Goal: Task Accomplishment & Management: Use online tool/utility

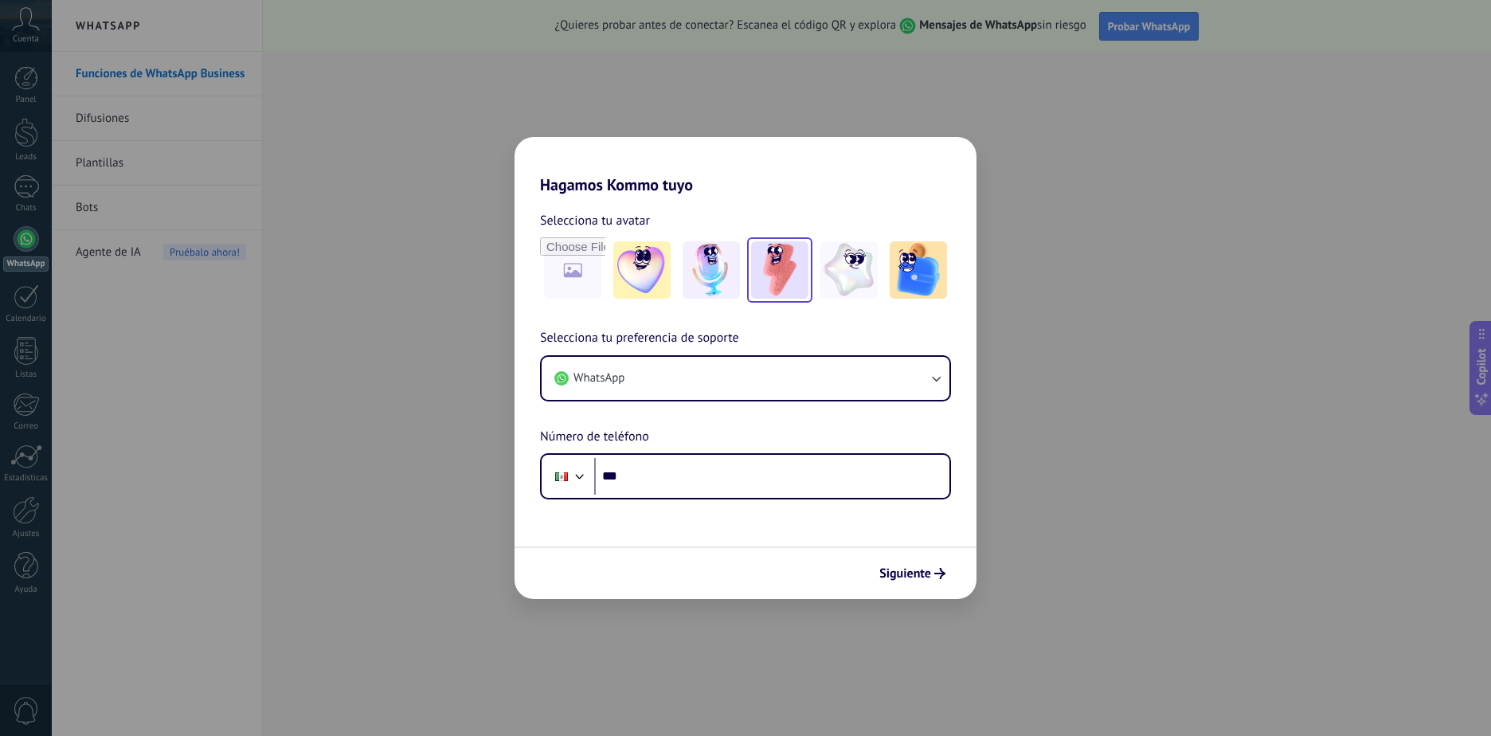
click at [776, 285] on img at bounding box center [779, 269] width 57 height 57
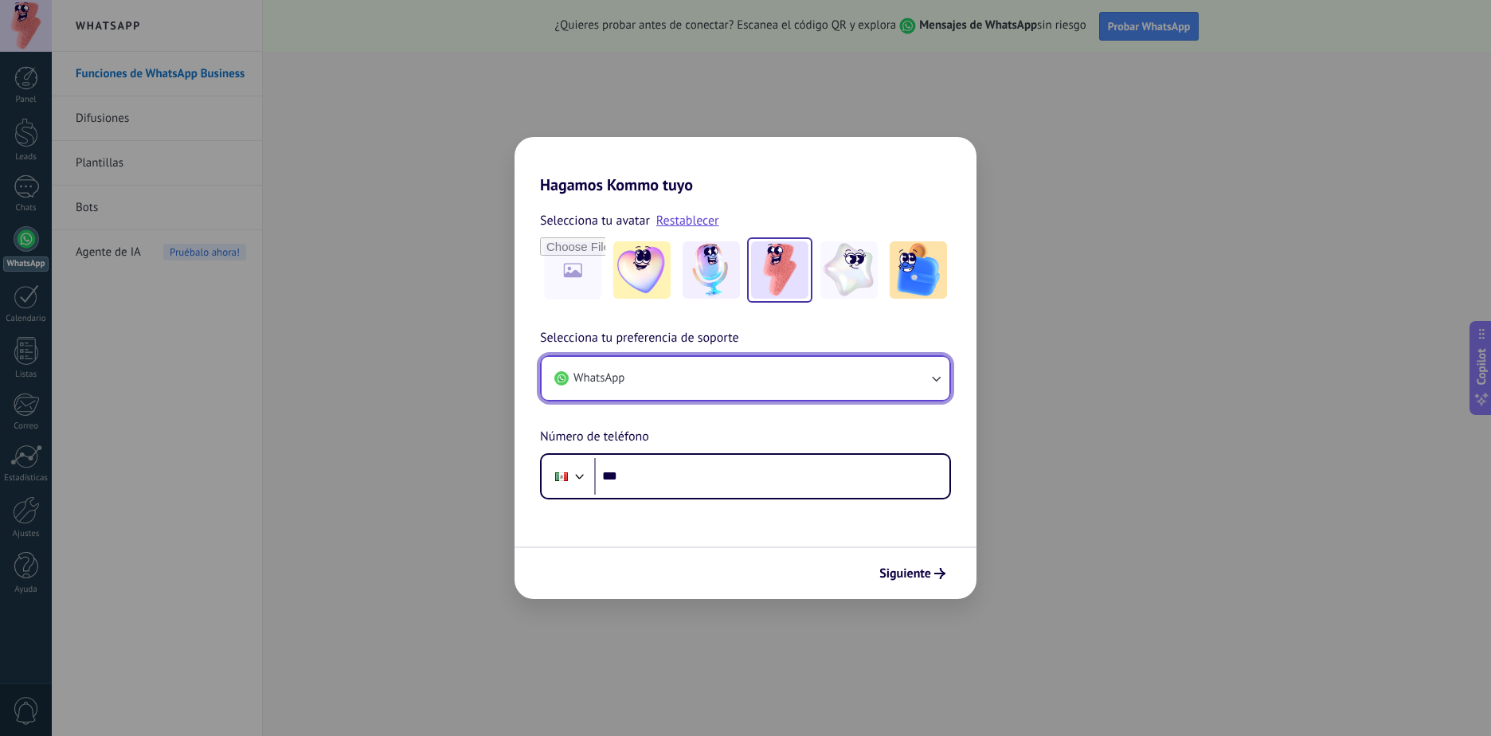
click at [662, 369] on button "WhatsApp" at bounding box center [745, 378] width 408 height 43
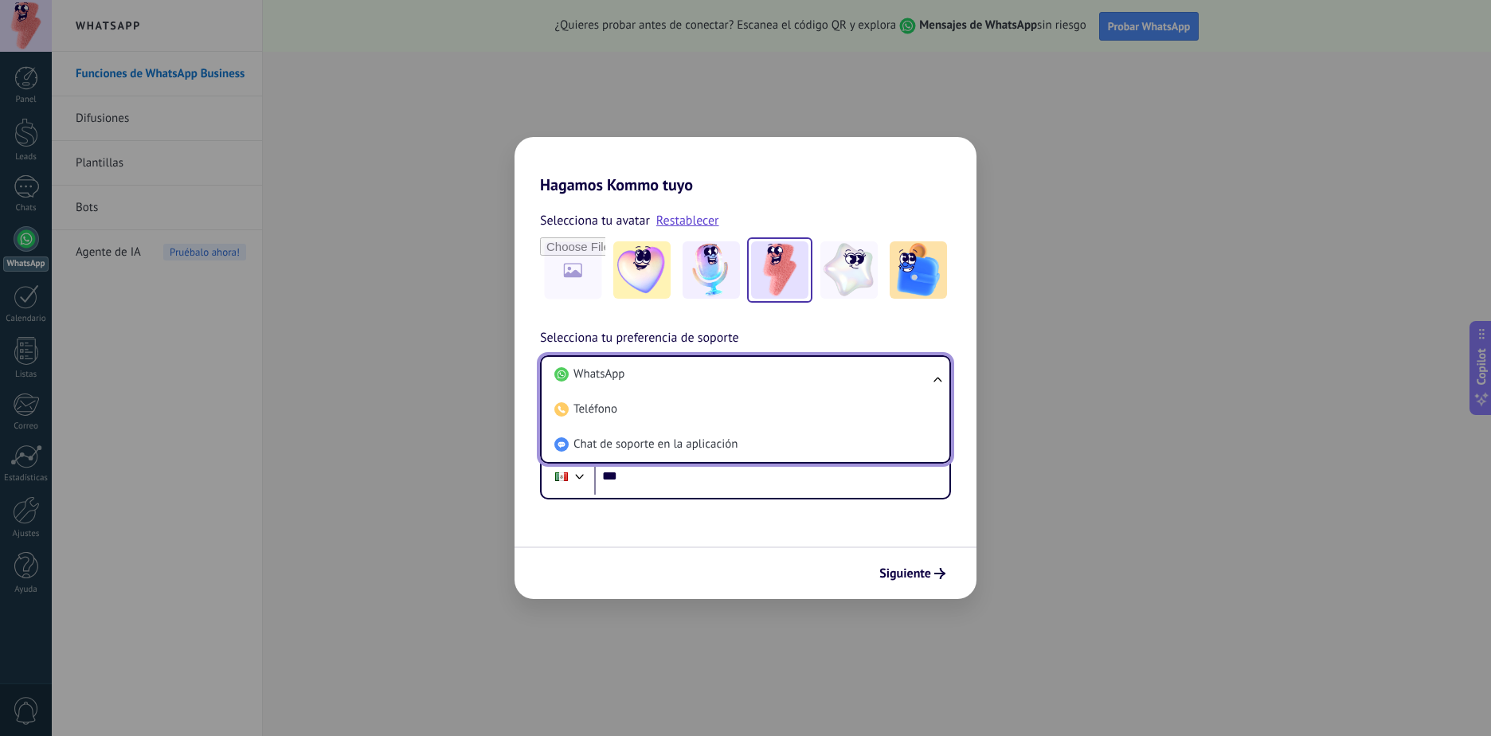
click at [662, 369] on li "WhatsApp" at bounding box center [742, 374] width 389 height 35
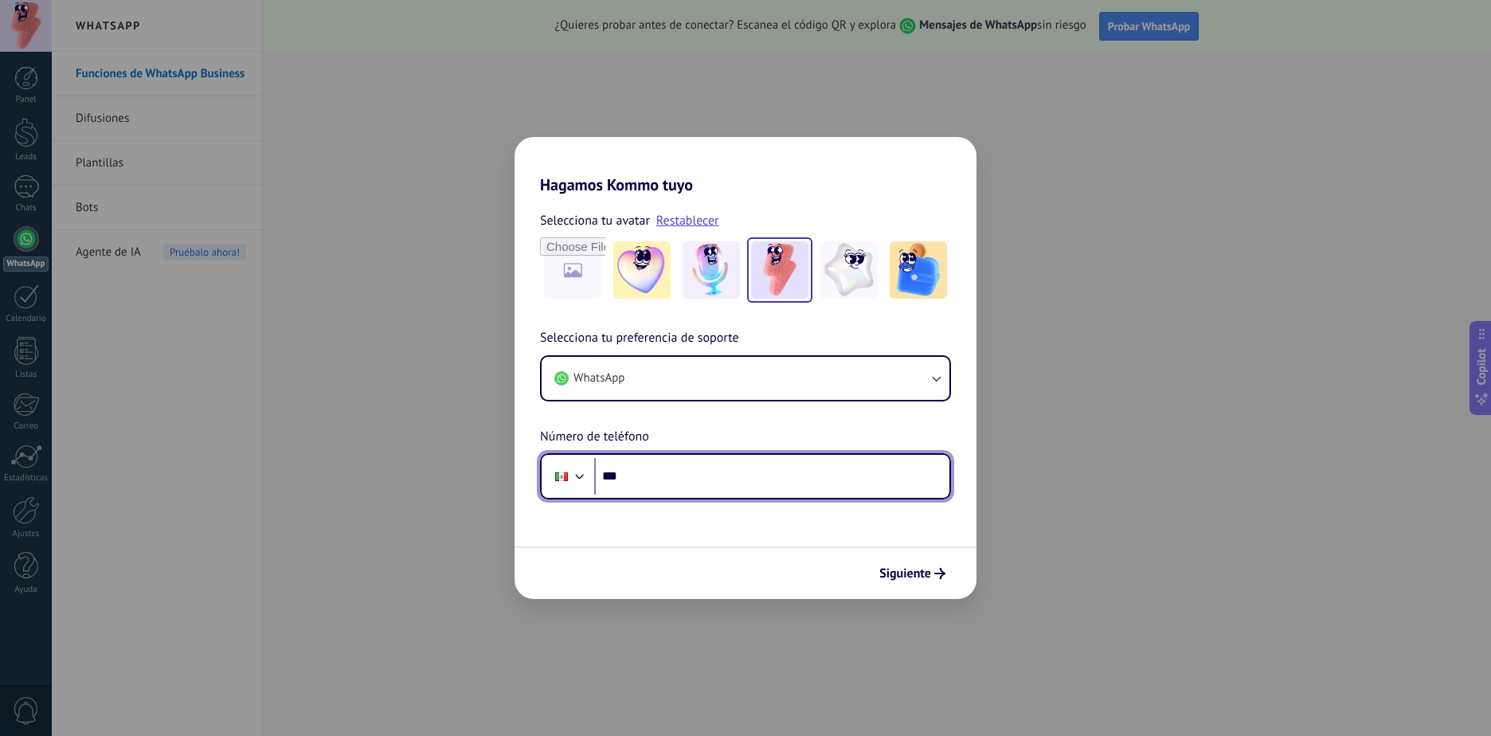
click at [659, 477] on input "***" at bounding box center [771, 476] width 355 height 37
type input "**********"
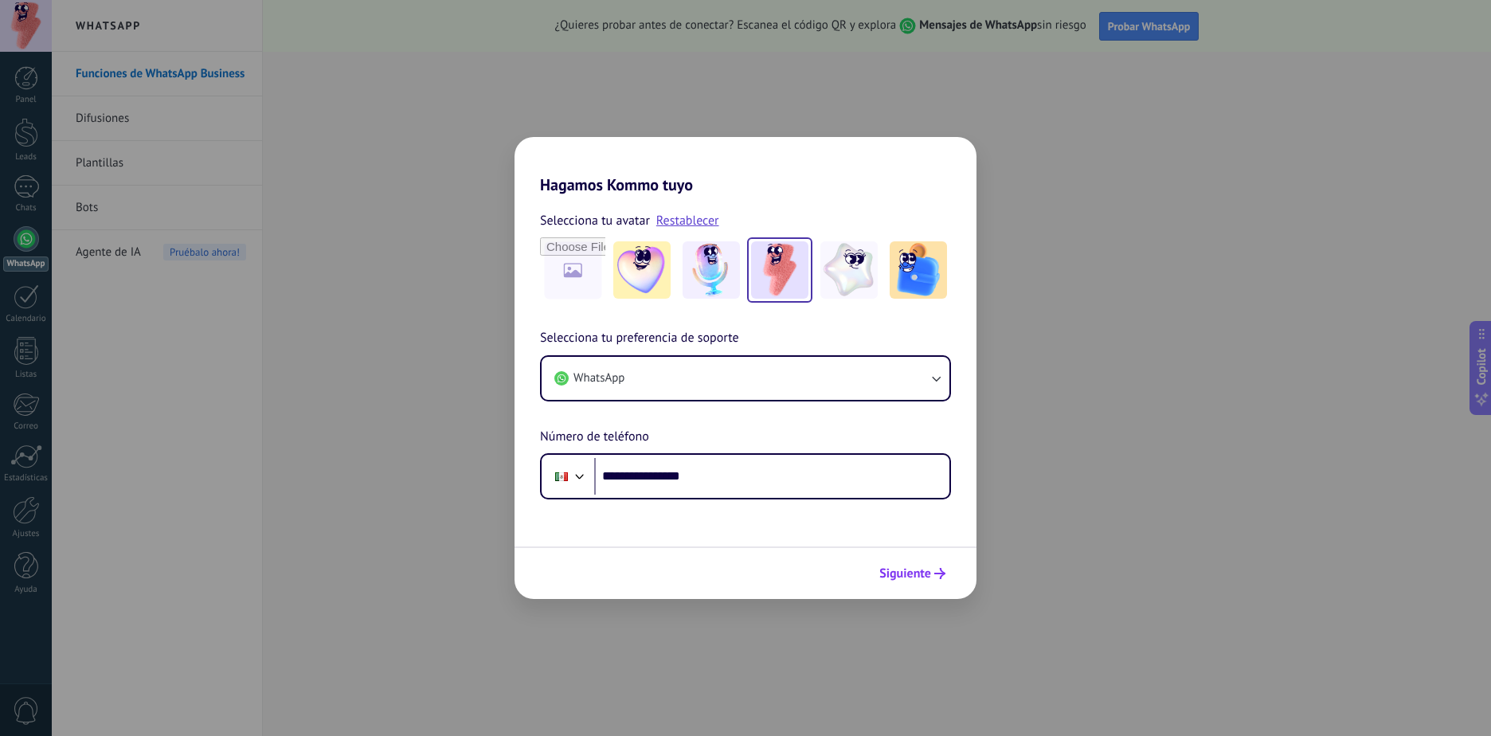
click at [941, 574] on use "submit" at bounding box center [939, 573] width 11 height 11
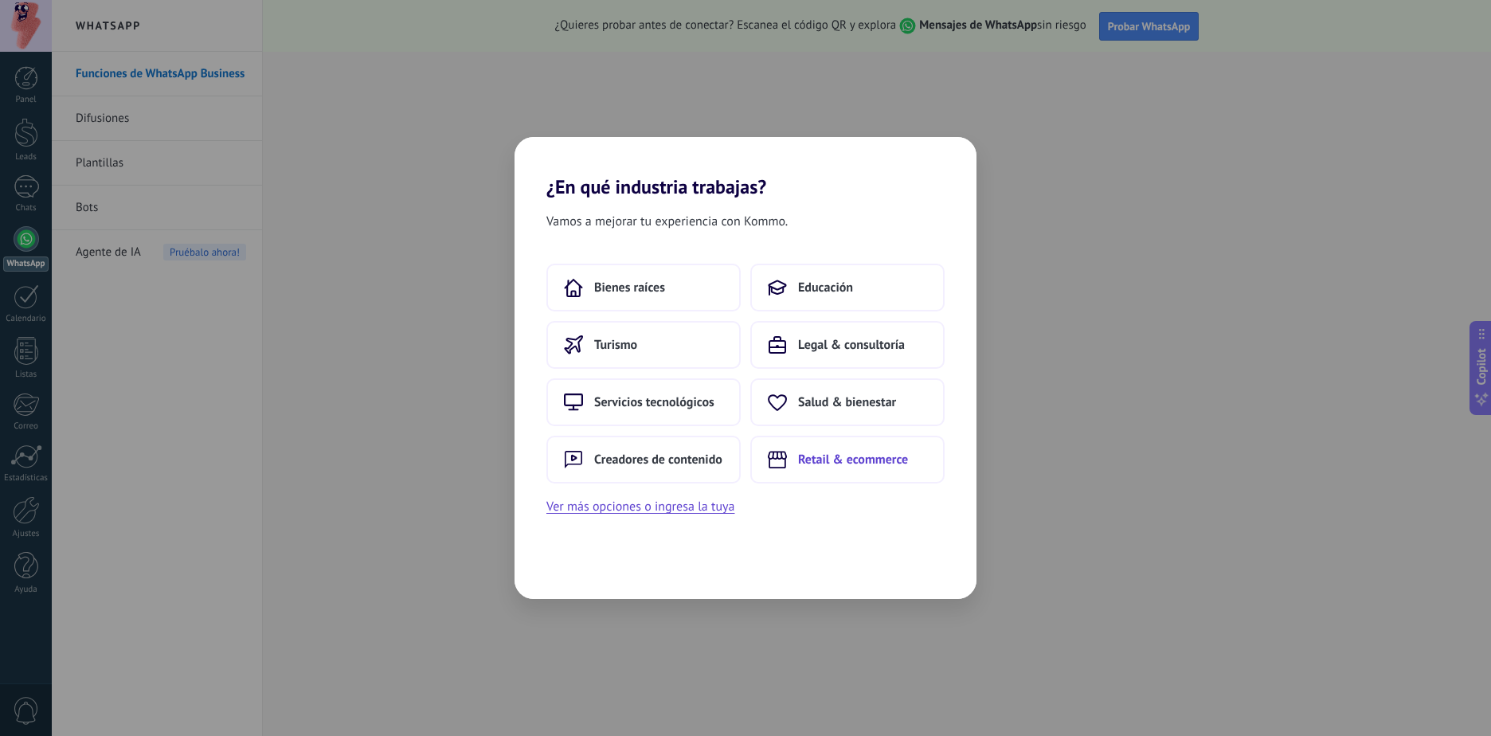
click at [836, 453] on span "Retail & ecommerce" at bounding box center [853, 459] width 110 height 16
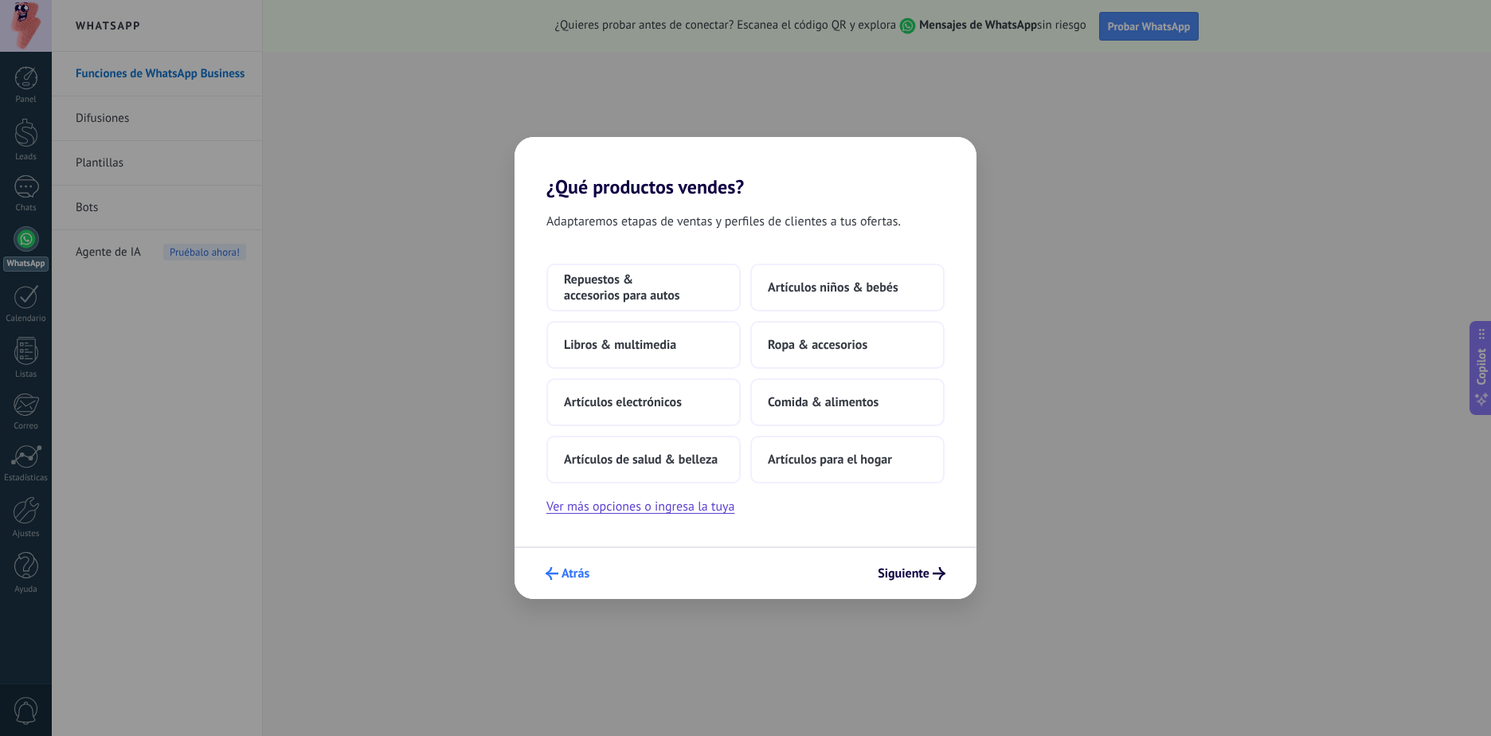
click at [576, 564] on button "Atrás" at bounding box center [567, 573] width 58 height 27
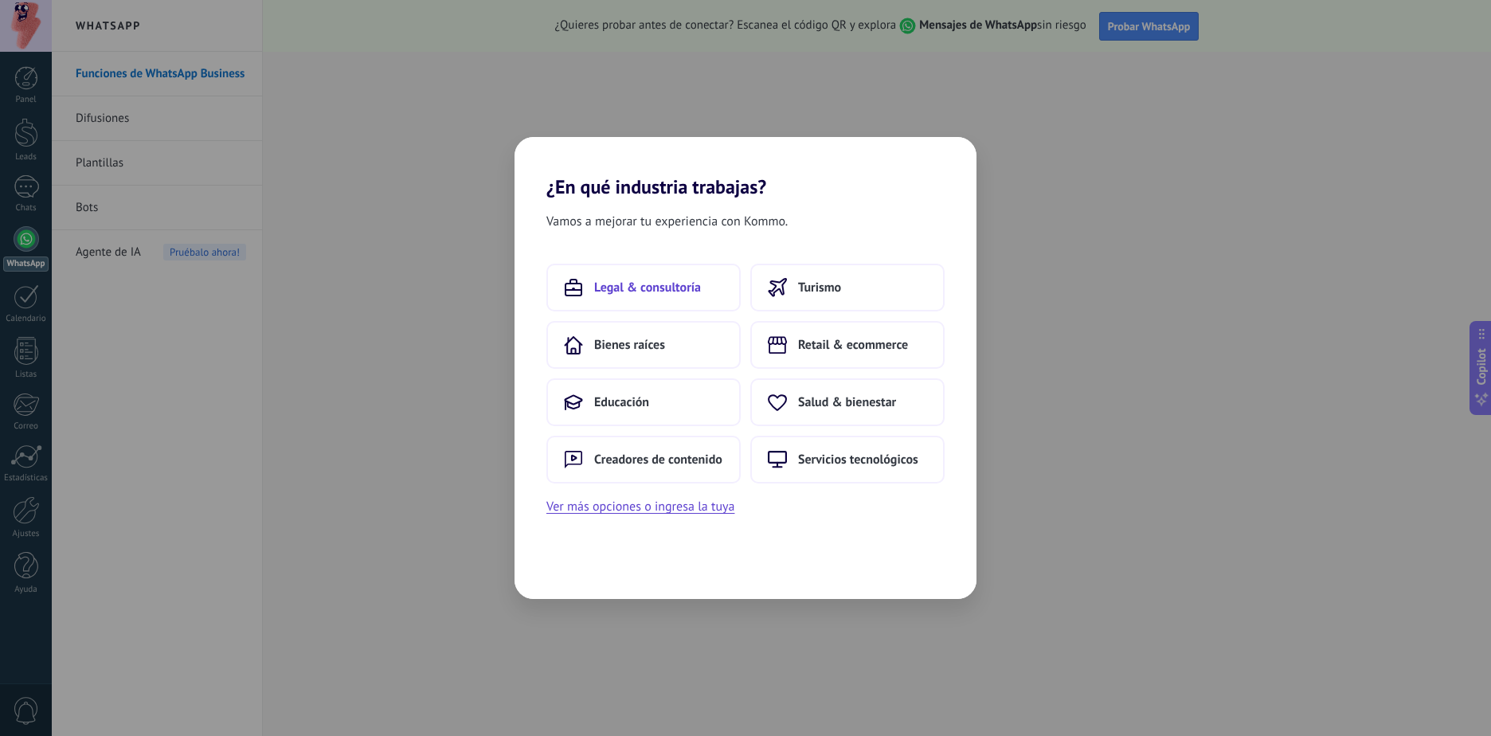
click at [662, 299] on button "Legal & consultoría" at bounding box center [643, 288] width 194 height 48
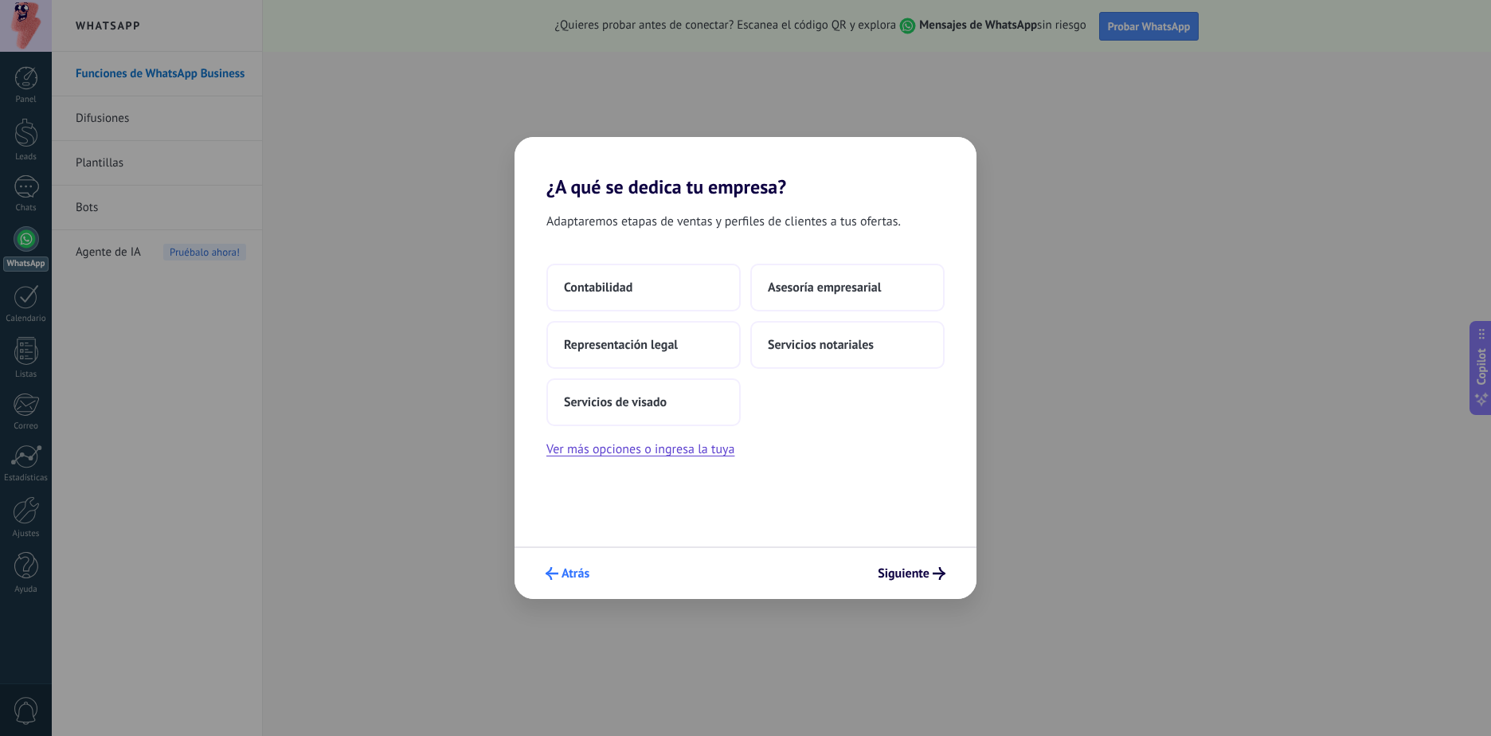
click at [553, 561] on button "Atrás" at bounding box center [567, 573] width 58 height 27
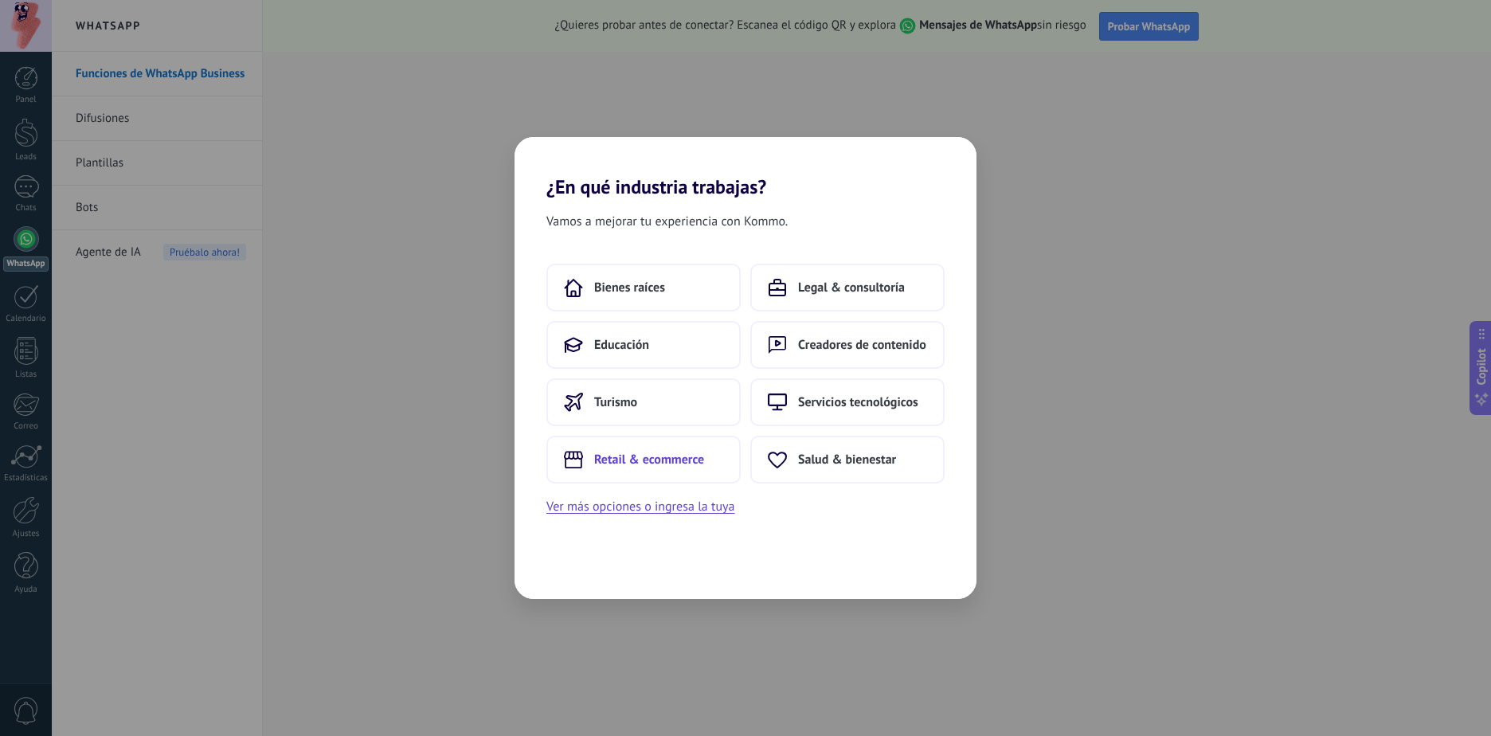
click at [672, 466] on span "Retail & ecommerce" at bounding box center [649, 459] width 110 height 16
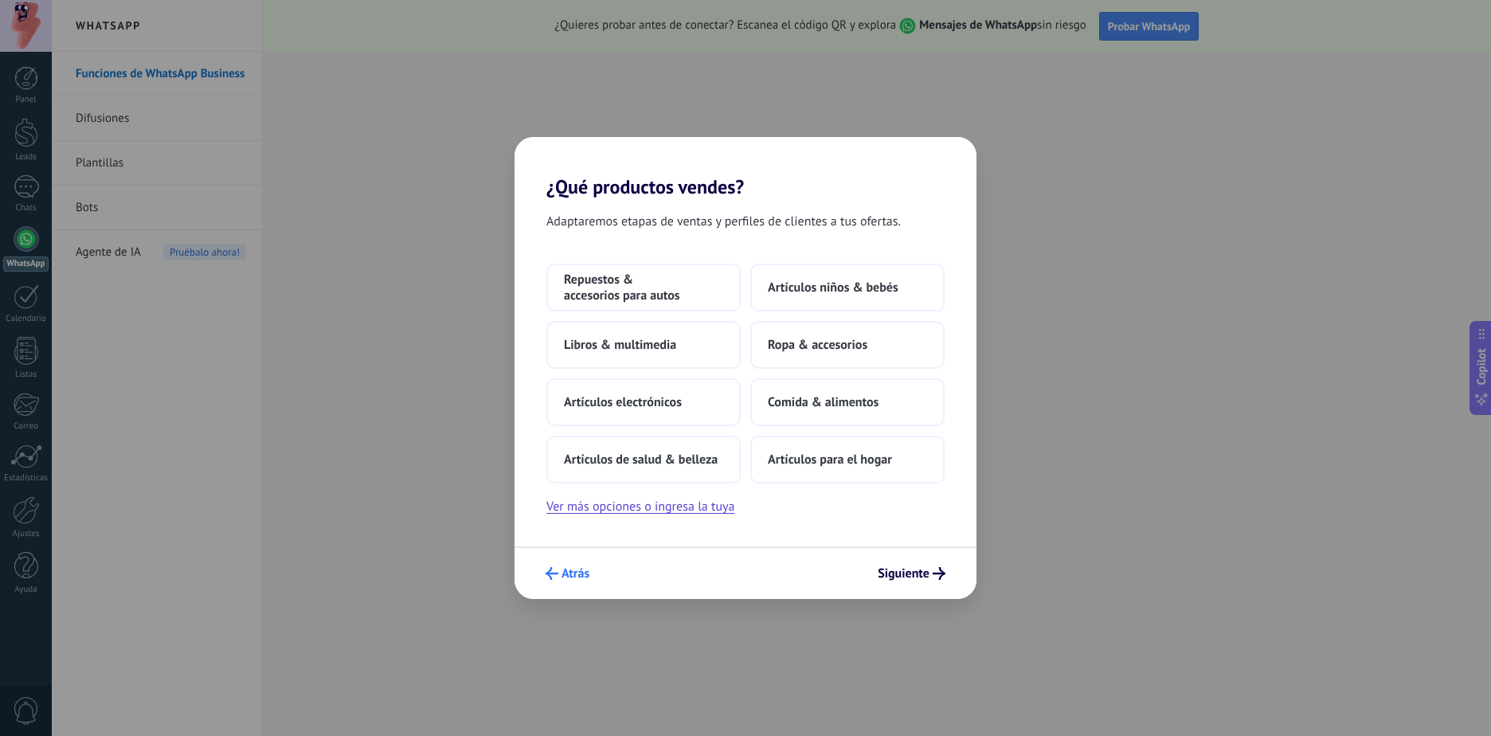
click at [576, 561] on button "Atrás" at bounding box center [567, 573] width 58 height 27
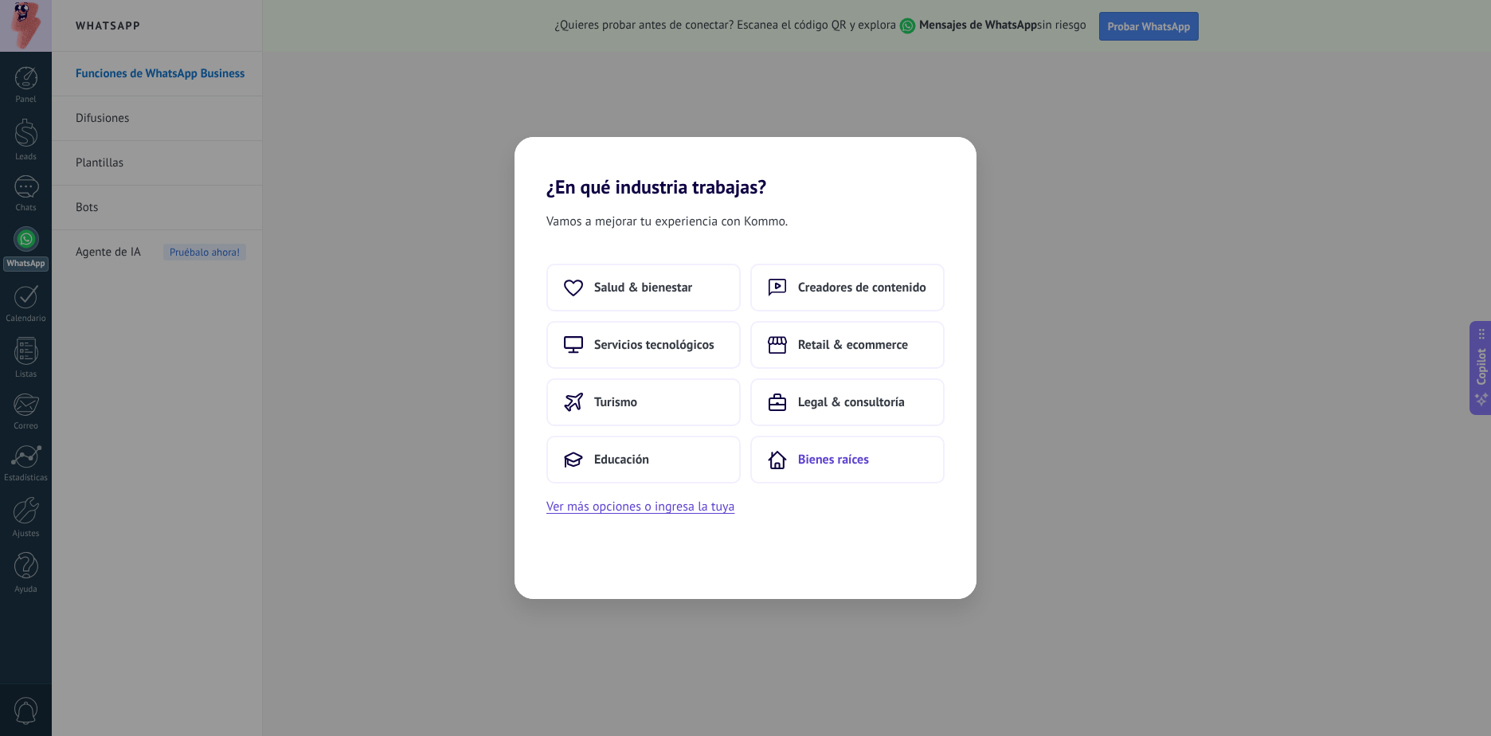
click at [827, 460] on span "Bienes raíces" at bounding box center [833, 459] width 71 height 16
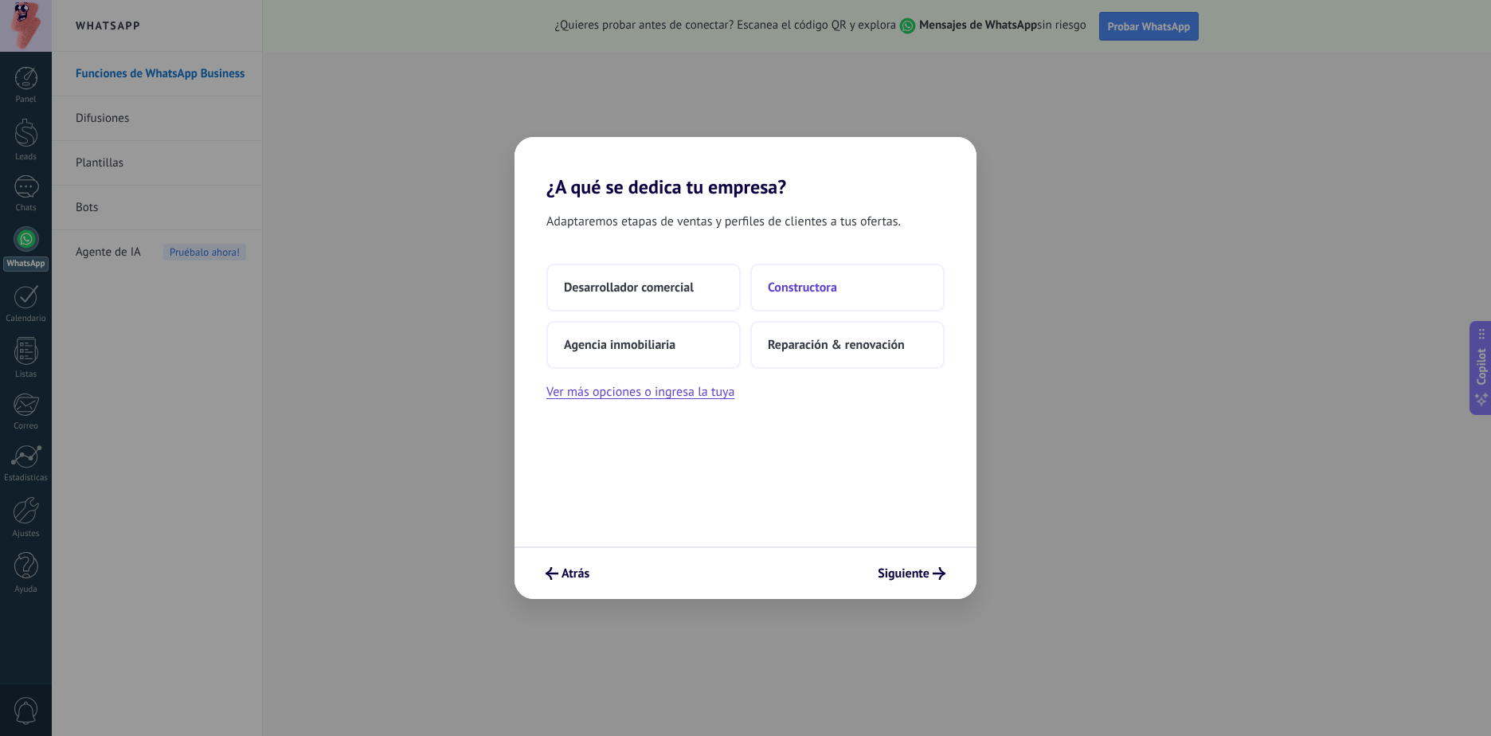
click at [810, 287] on span "Constructora" at bounding box center [802, 287] width 69 height 16
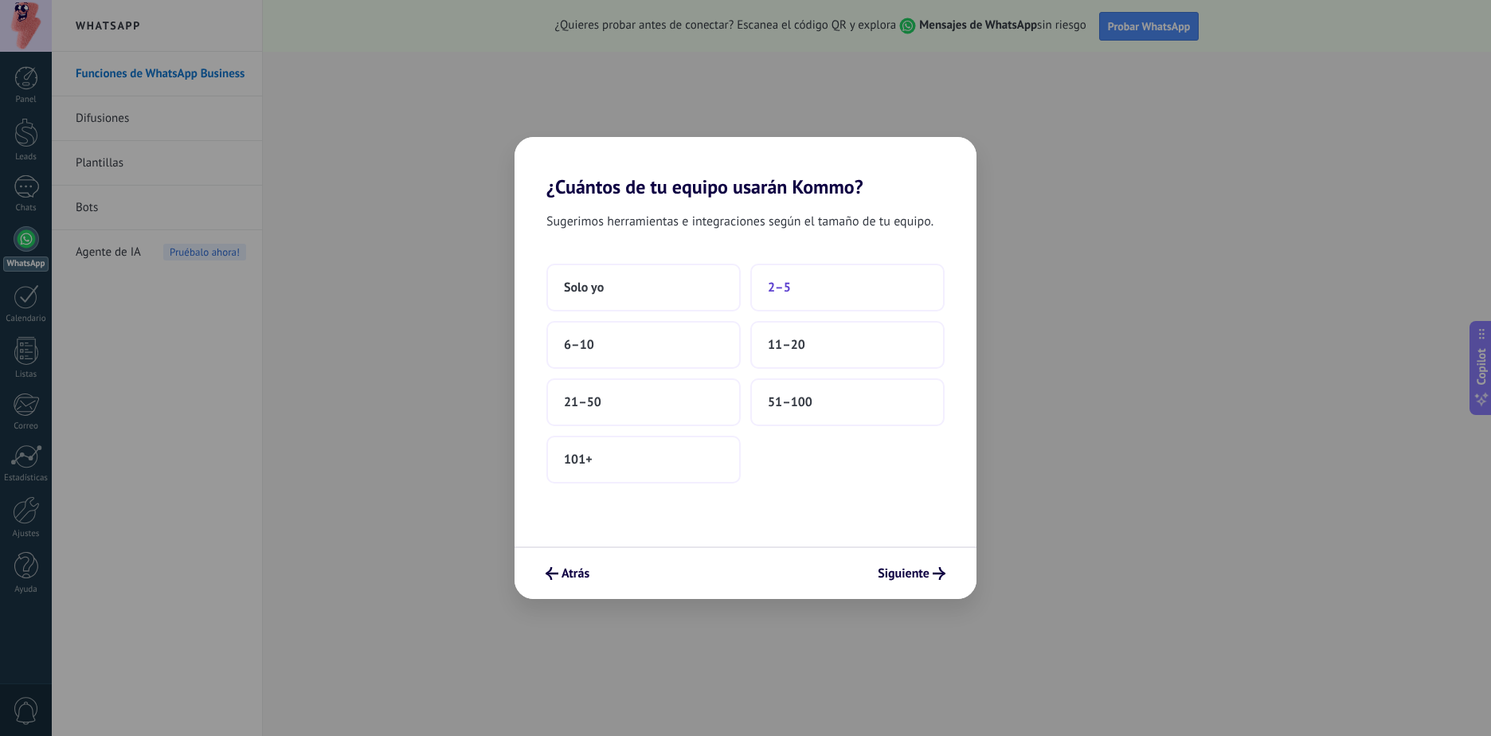
click at [787, 292] on span "2–5" at bounding box center [779, 287] width 23 height 16
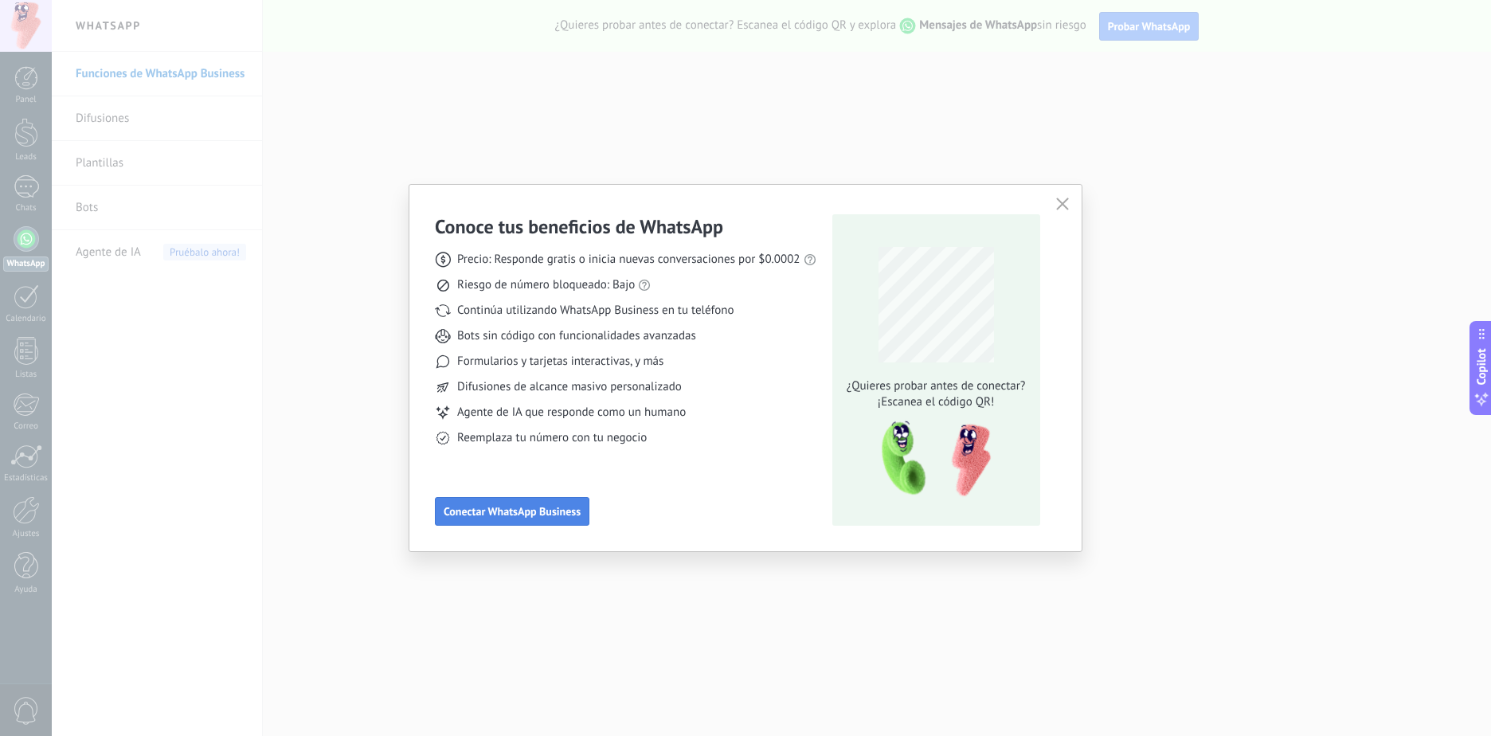
click at [537, 522] on button "Conectar WhatsApp Business" at bounding box center [512, 511] width 154 height 29
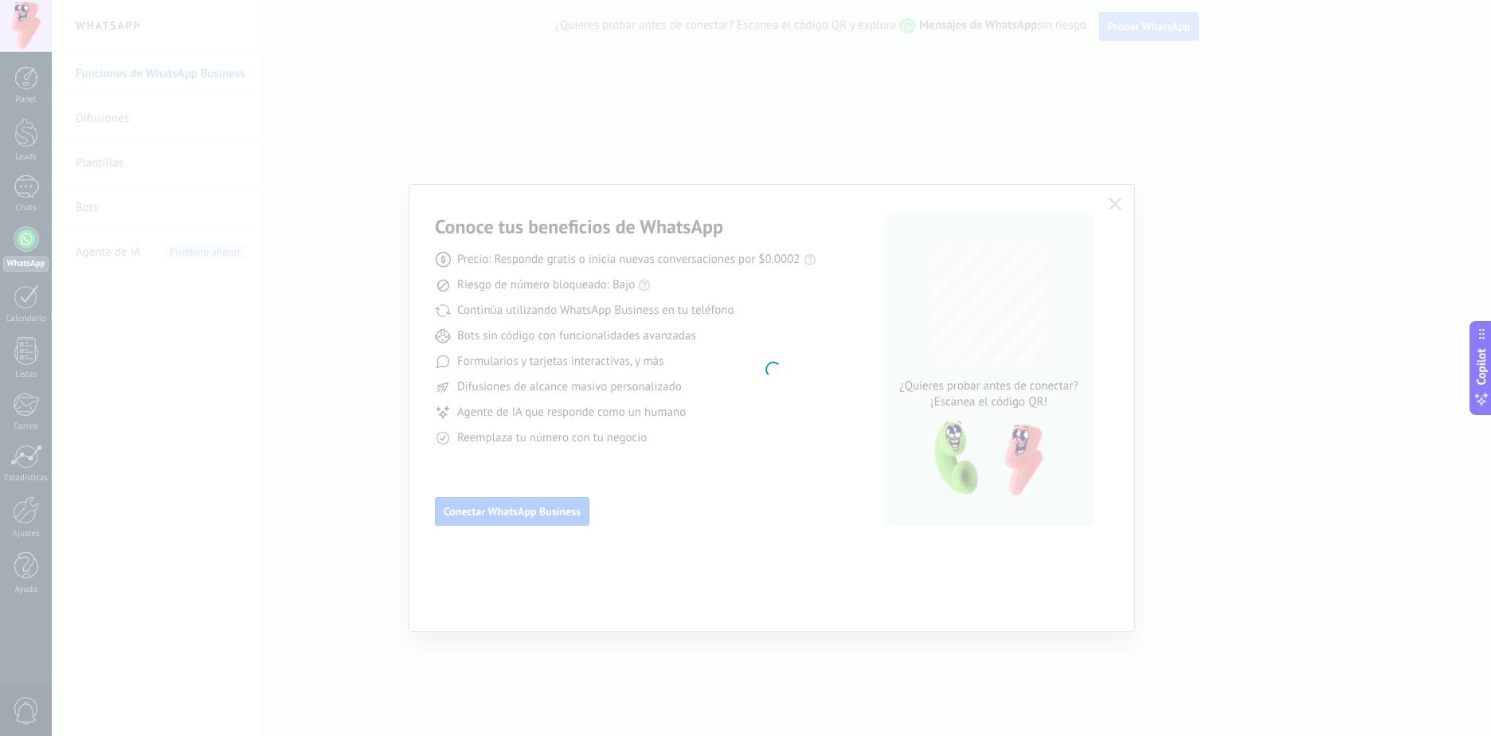
click at [769, 493] on div at bounding box center [771, 368] width 1439 height 736
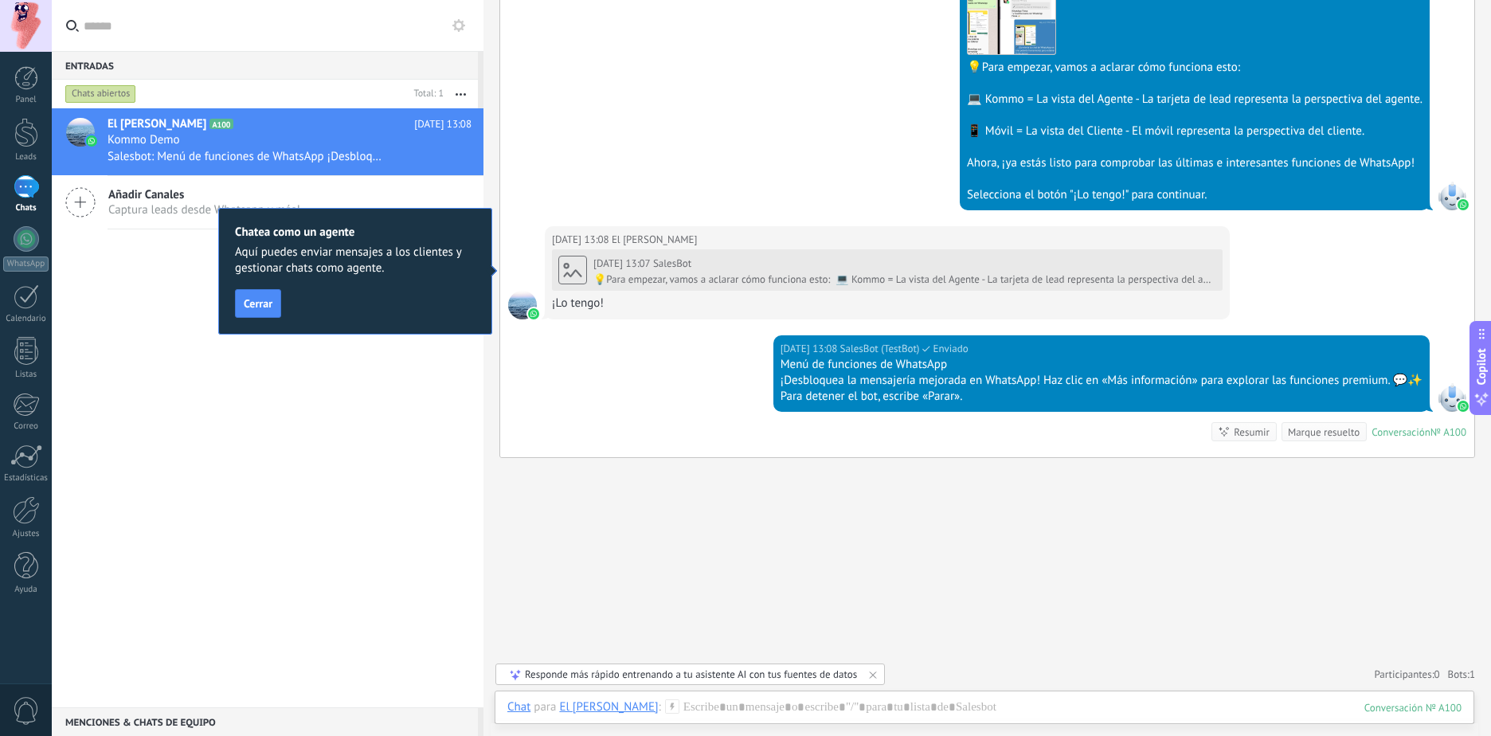
scroll to position [521, 0]
click at [675, 712] on div at bounding box center [984, 723] width 954 height 48
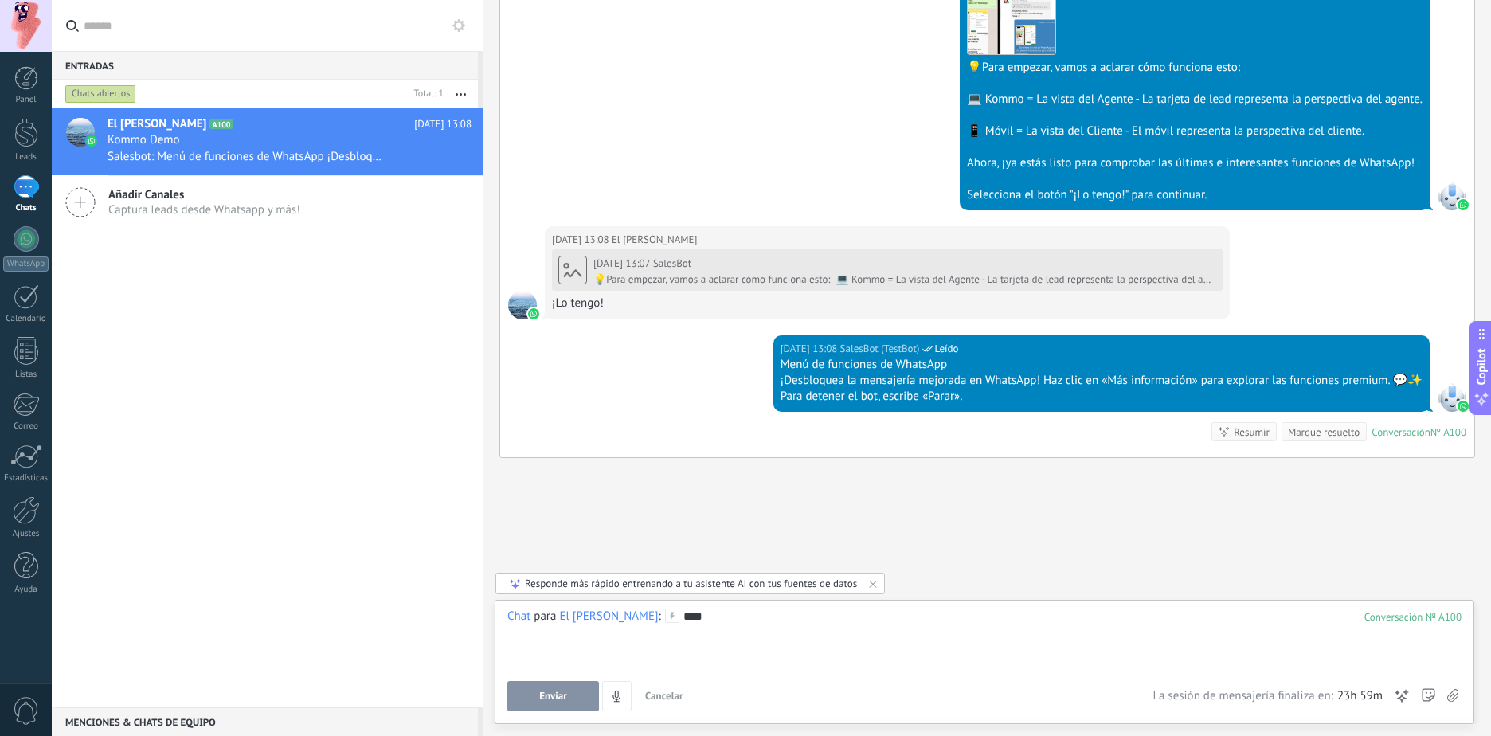
click at [539, 694] on span "Enviar" at bounding box center [553, 695] width 28 height 11
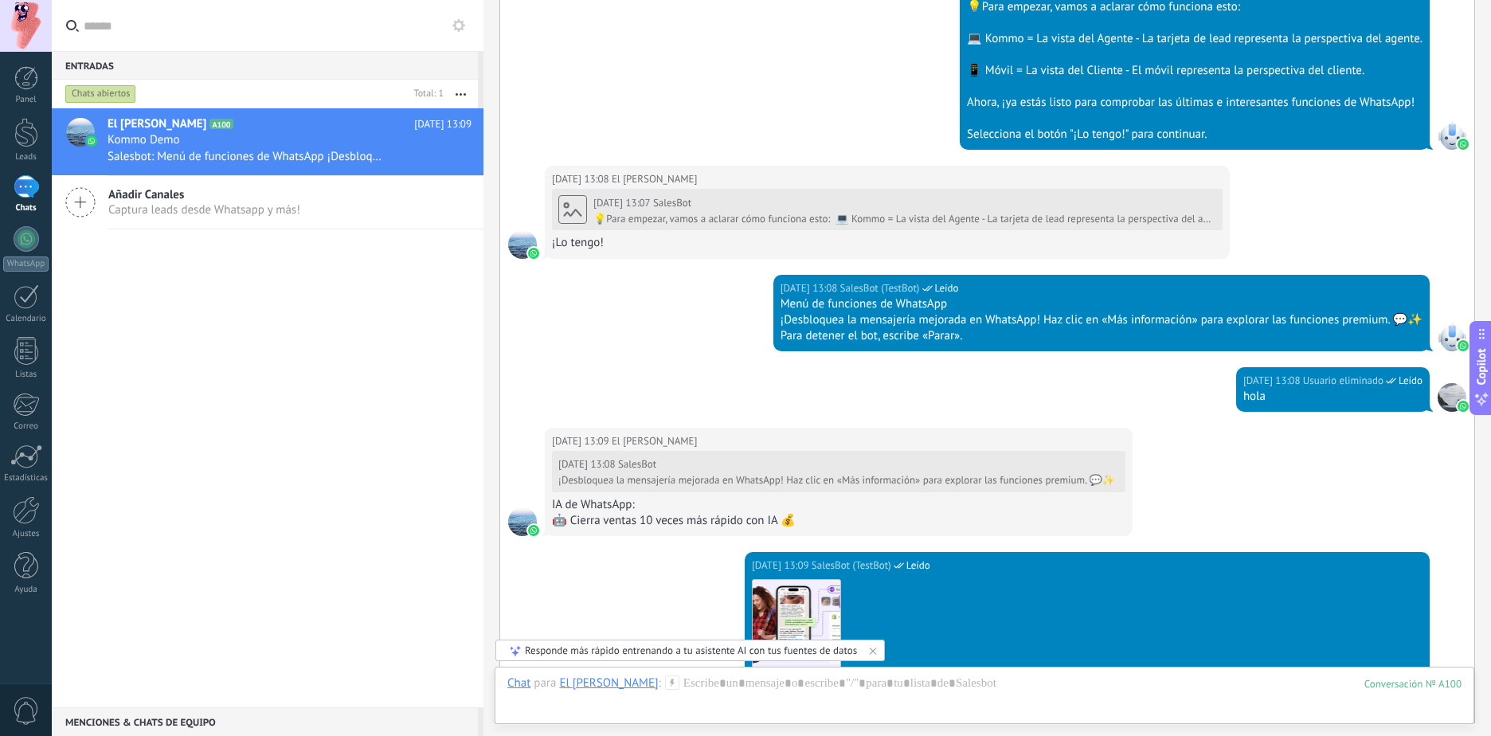
scroll to position [1115, 0]
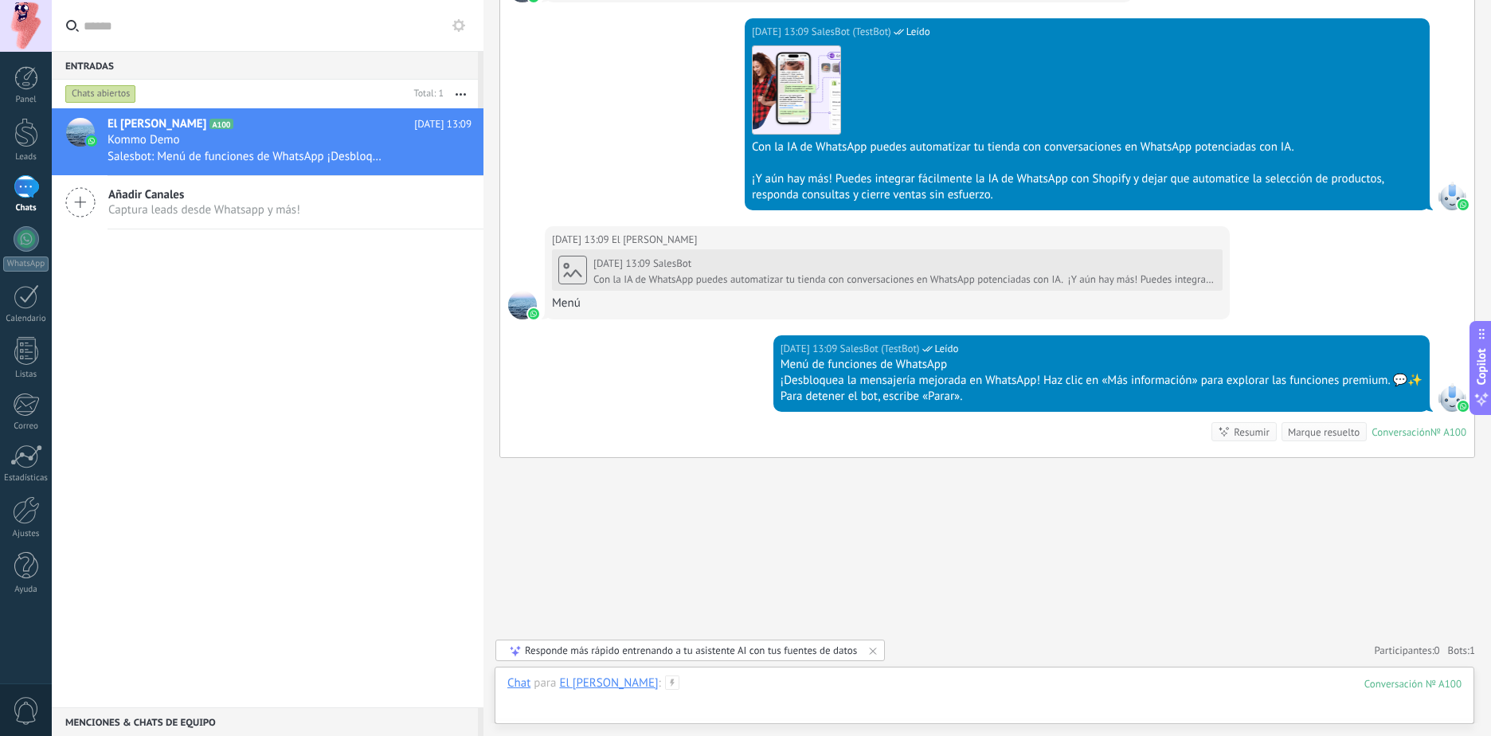
click at [1295, 683] on div at bounding box center [984, 699] width 954 height 48
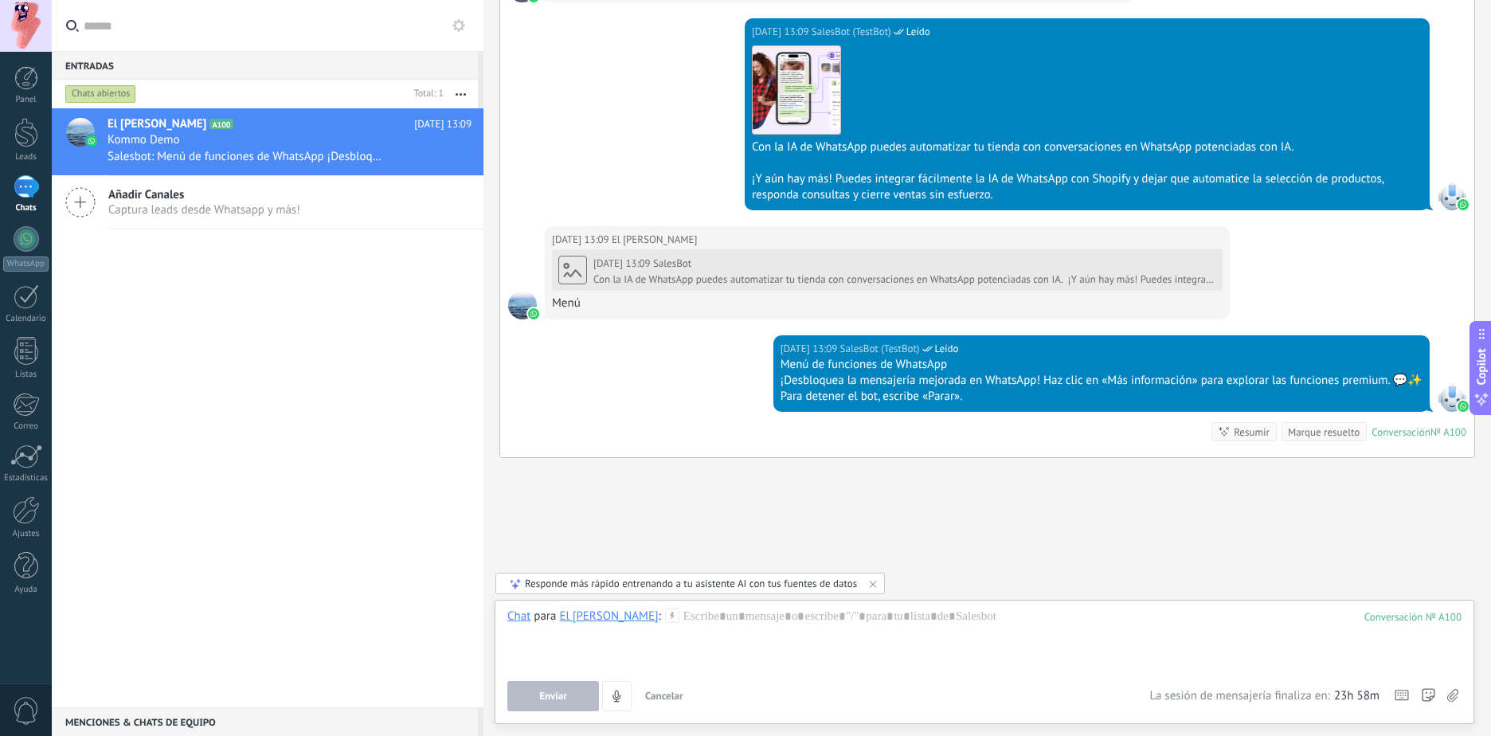
click at [166, 211] on span "Captura leads desde Whatsapp y más!" at bounding box center [204, 209] width 192 height 15
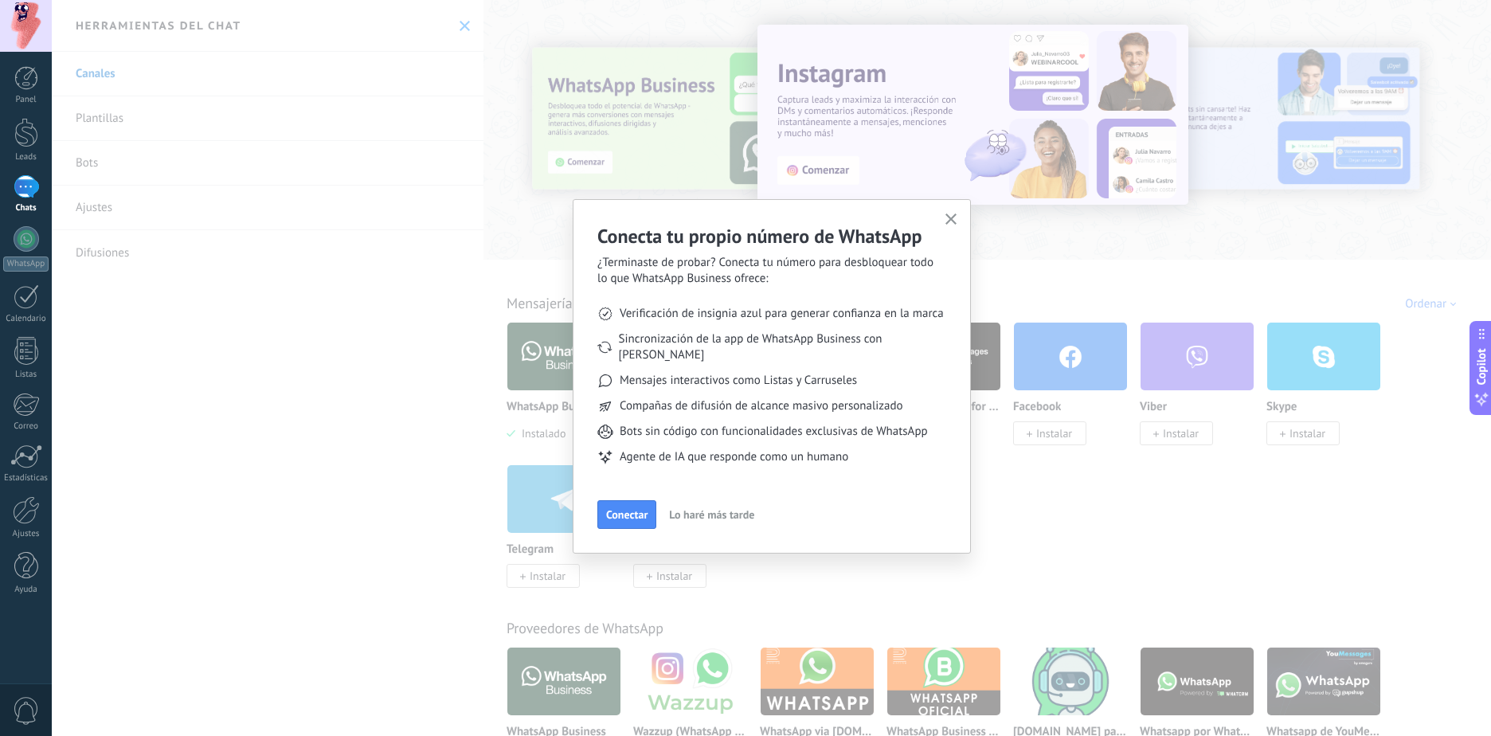
click at [948, 224] on icon "button" at bounding box center [951, 219] width 12 height 12
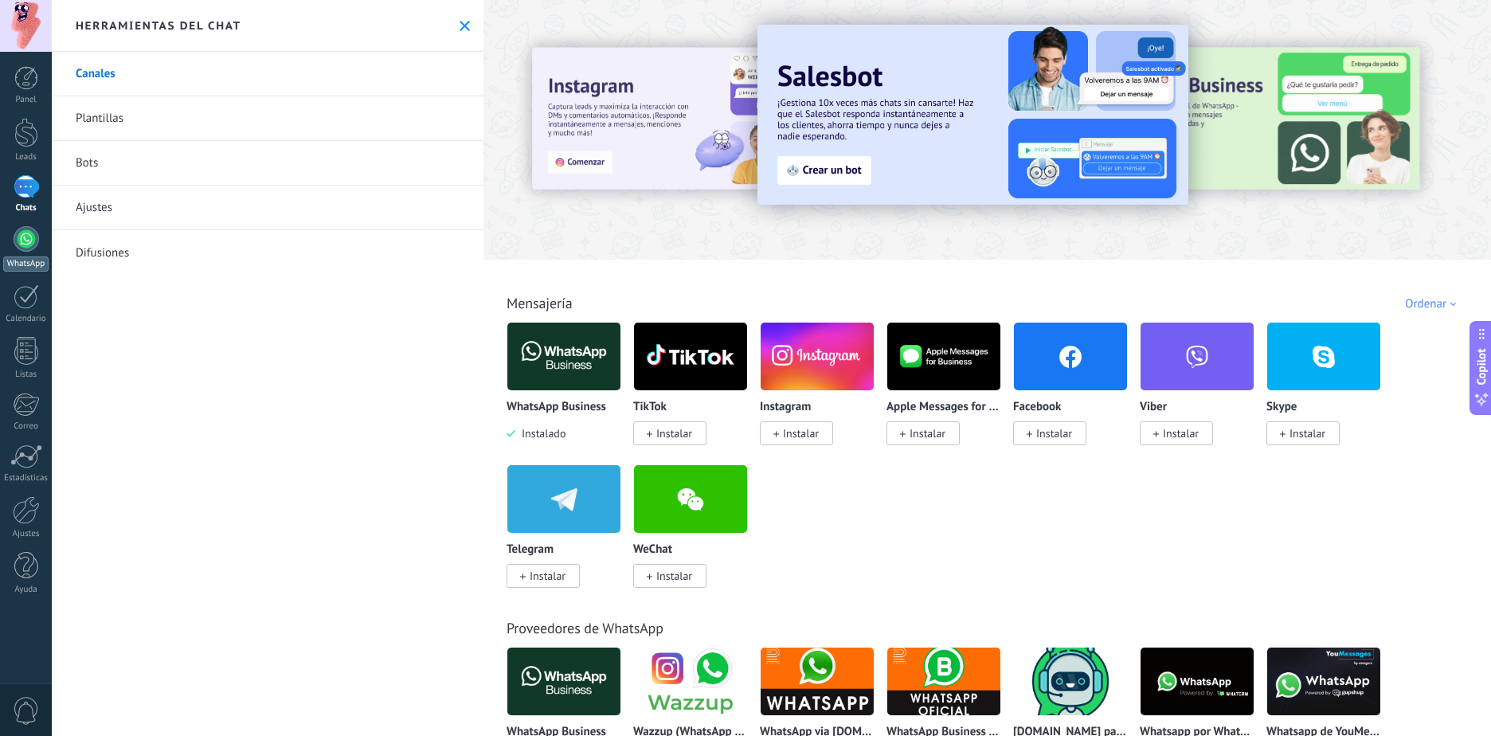
click at [49, 239] on link "WhatsApp" at bounding box center [26, 248] width 52 height 45
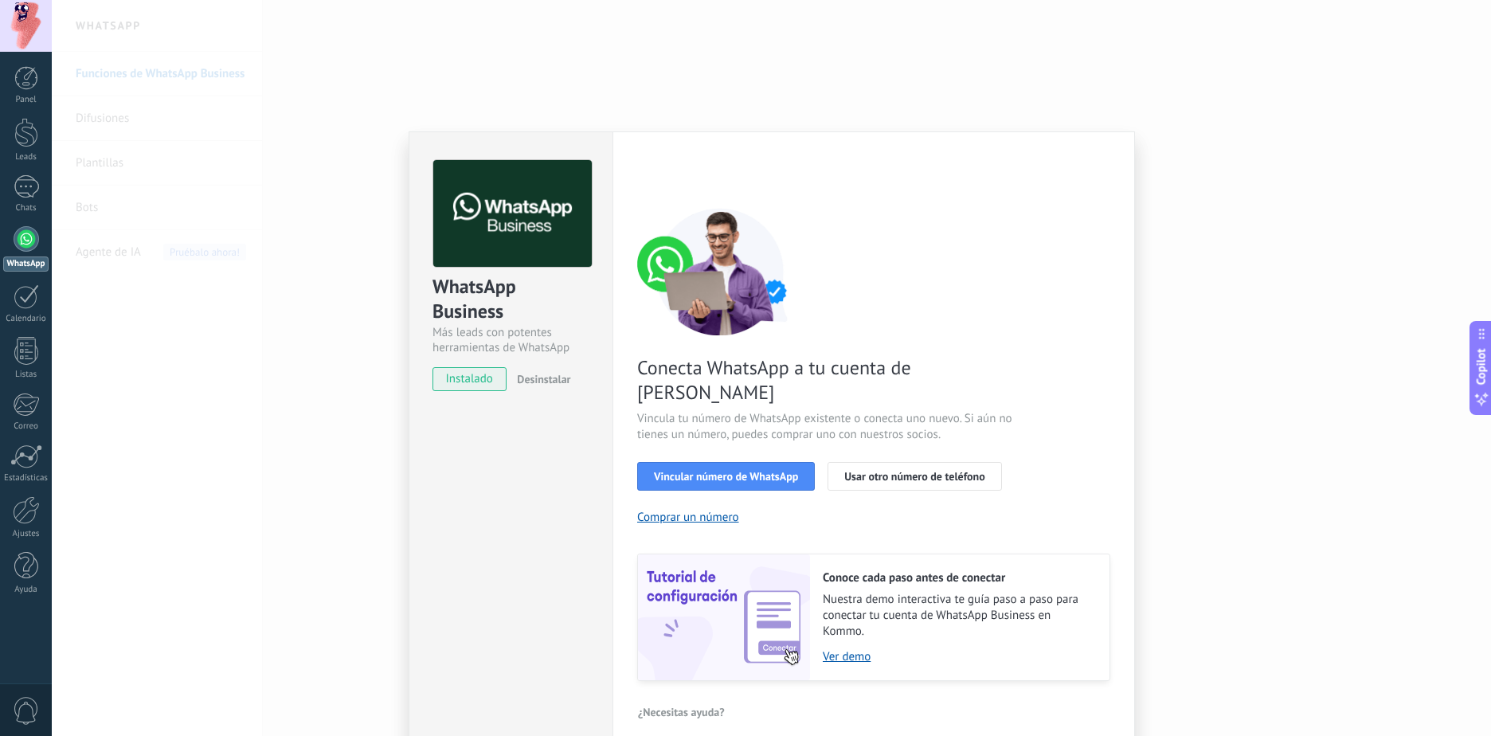
click at [339, 323] on div "WhatsApp Business Más leads con potentes herramientas de WhatsApp instalado Des…" at bounding box center [771, 368] width 1439 height 736
